Goal: Task Accomplishment & Management: Use online tool/utility

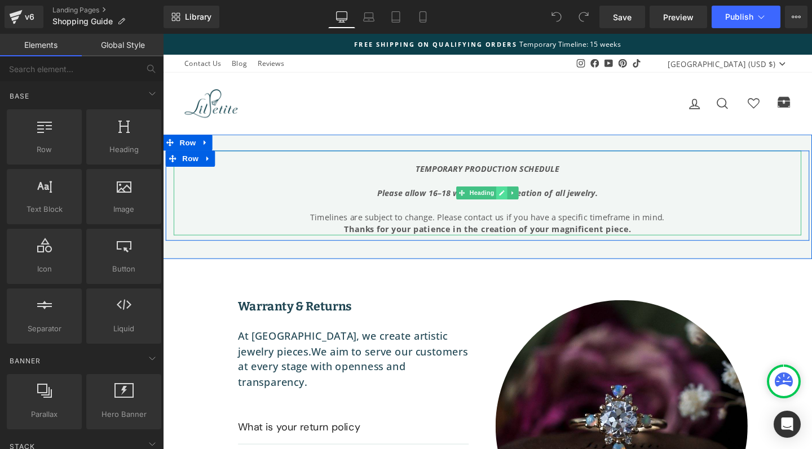
click at [518, 200] on icon at bounding box center [519, 201] width 6 height 6
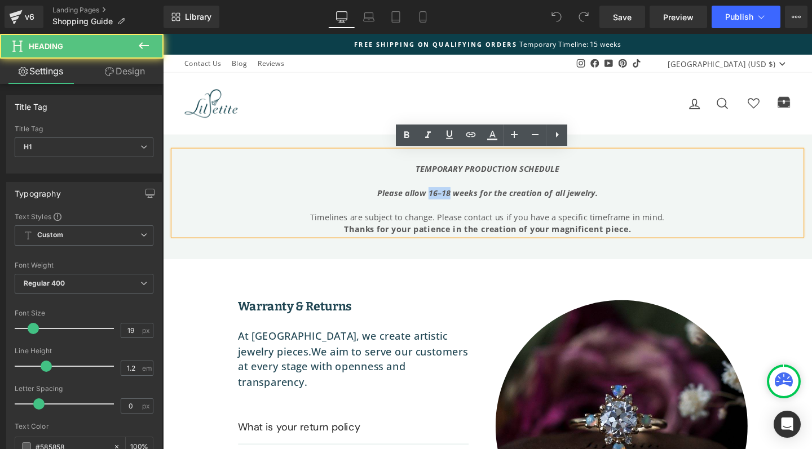
drag, startPoint x: 439, startPoint y: 201, endPoint x: 462, endPoint y: 202, distance: 23.1
click at [462, 202] on icon "Please allow 16–18 weeks for the creation of all jewelry." at bounding box center [504, 201] width 232 height 11
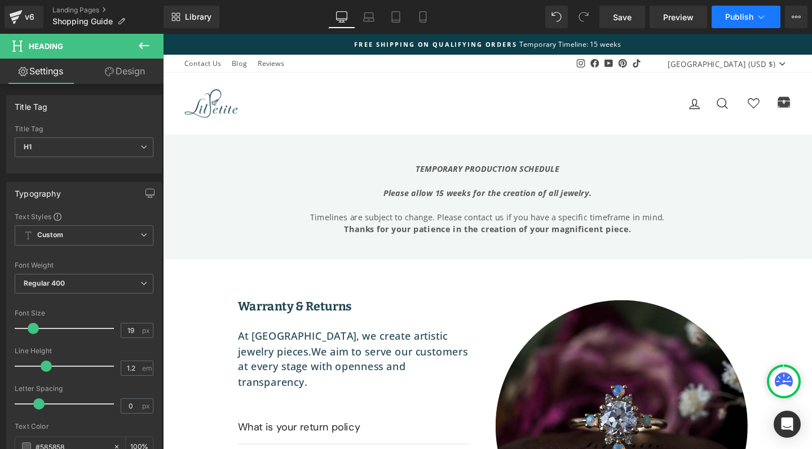
click at [732, 17] on span "Publish" at bounding box center [739, 16] width 28 height 9
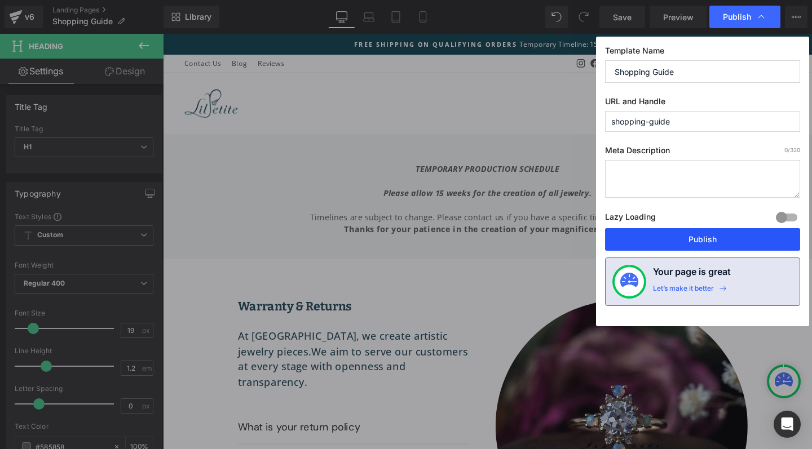
click at [663, 239] on button "Publish" at bounding box center [702, 239] width 195 height 23
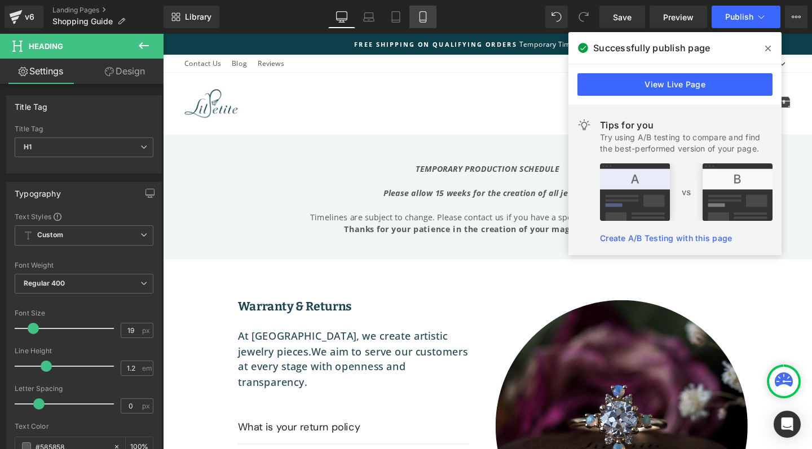
click at [418, 16] on icon at bounding box center [422, 16] width 11 height 11
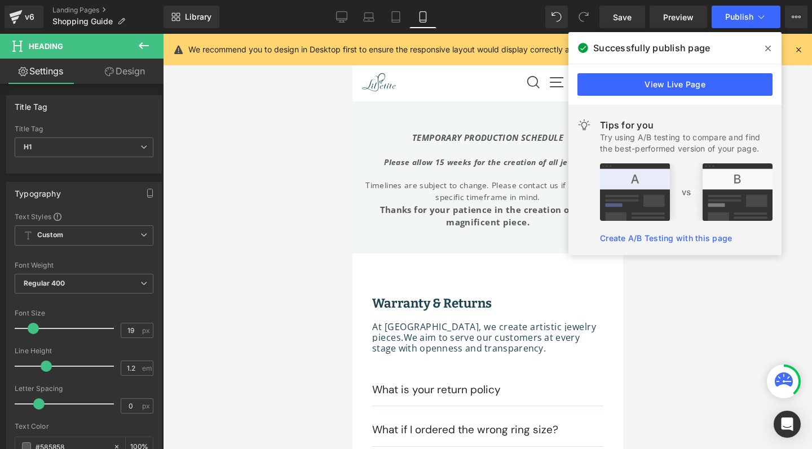
type input "100"
click at [422, 18] on icon at bounding box center [422, 16] width 11 height 11
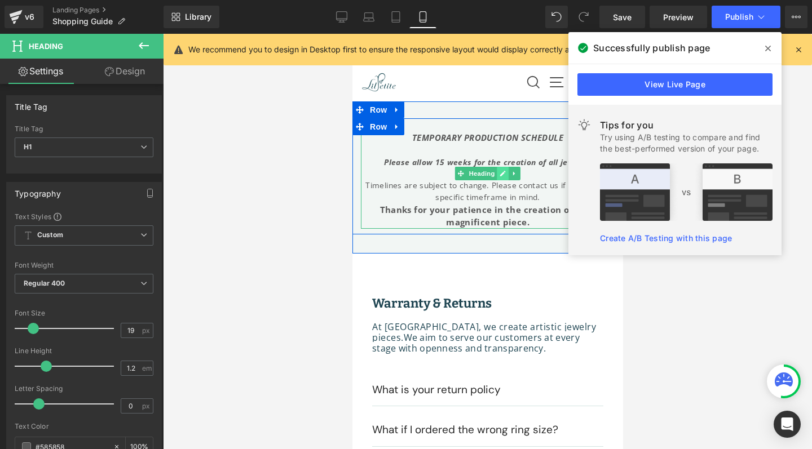
click at [499, 171] on icon at bounding box center [502, 173] width 6 height 7
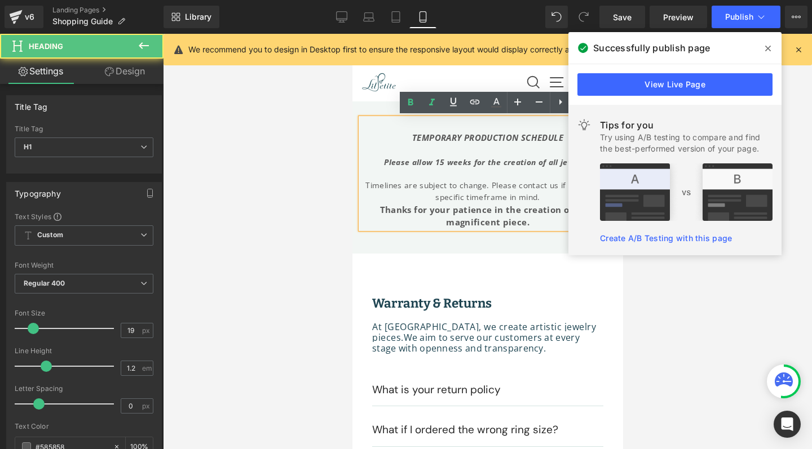
click at [433, 161] on icon "Please allow 15 weeks for the creation of all jewelry." at bounding box center [486, 162] width 207 height 11
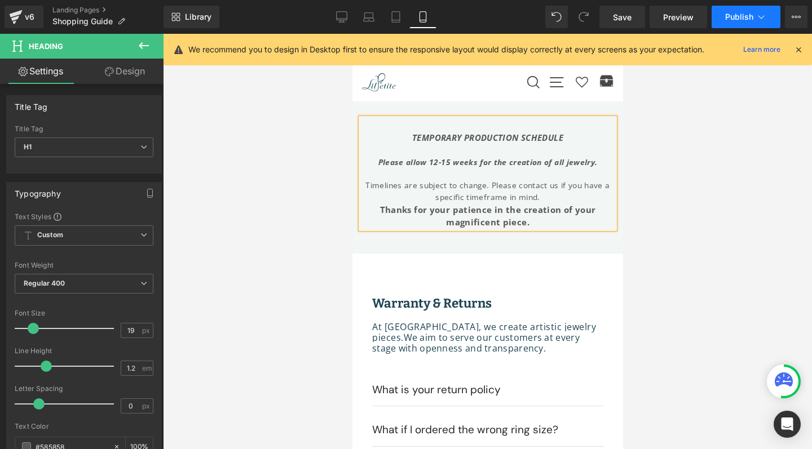
click at [734, 19] on span "Publish" at bounding box center [739, 16] width 28 height 9
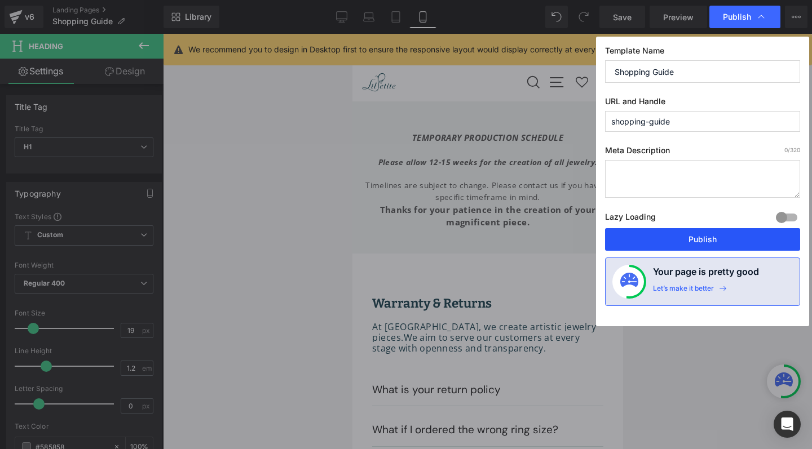
click at [676, 241] on button "Publish" at bounding box center [702, 239] width 195 height 23
